Goal: Task Accomplishment & Management: Manage account settings

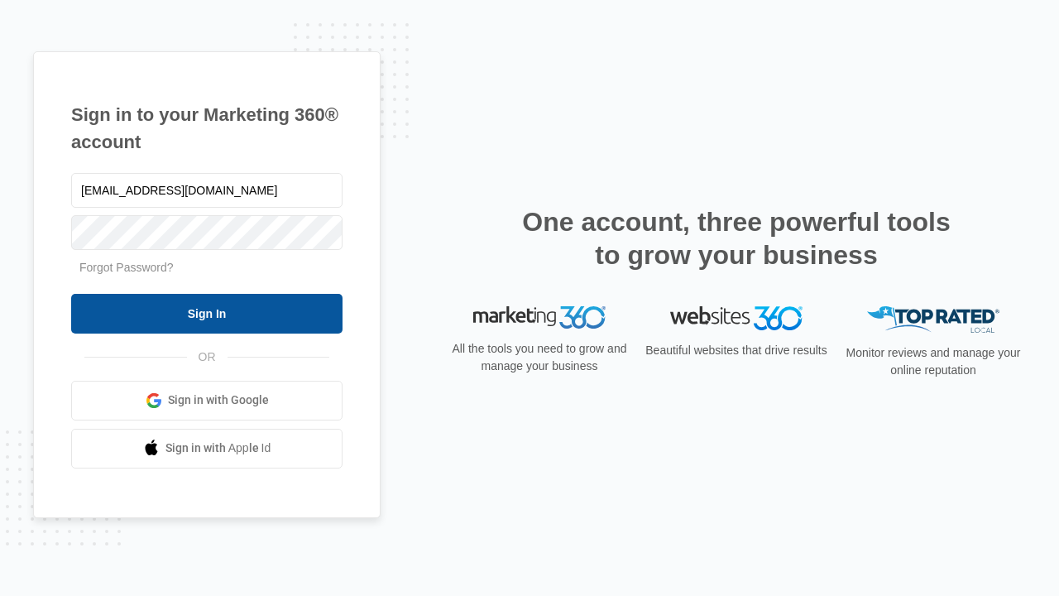
click at [207, 313] on input "Sign In" at bounding box center [206, 314] width 271 height 40
